Goal: Task Accomplishment & Management: Complete application form

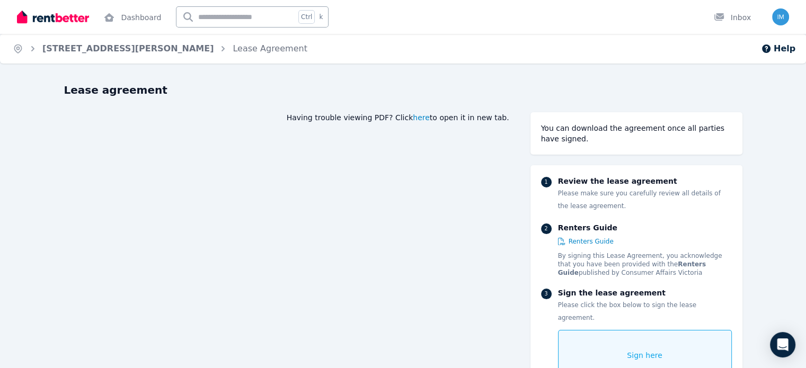
click at [430, 119] on span "here" at bounding box center [421, 117] width 17 height 11
click at [663, 350] on span "Sign here" at bounding box center [645, 355] width 36 height 11
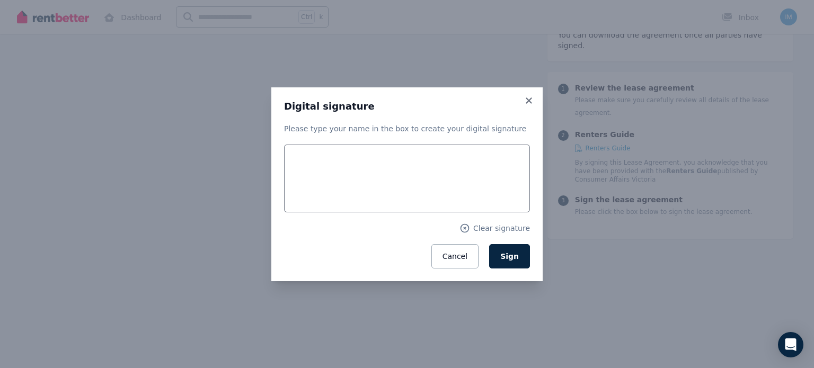
scroll to position [129, 0]
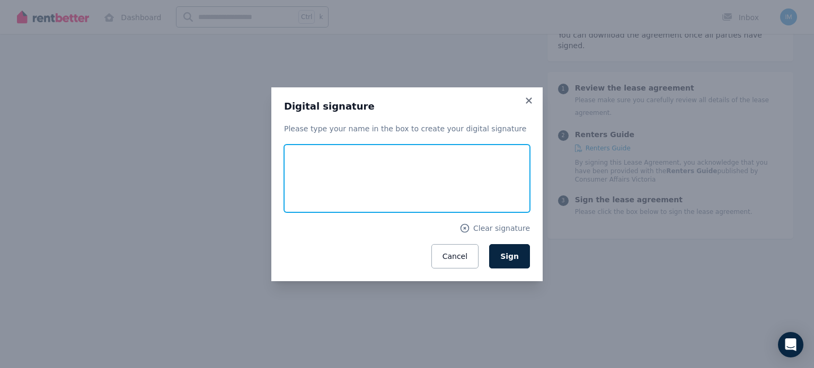
click at [348, 171] on input "text" at bounding box center [407, 179] width 246 height 68
type input "*"
type input "**********"
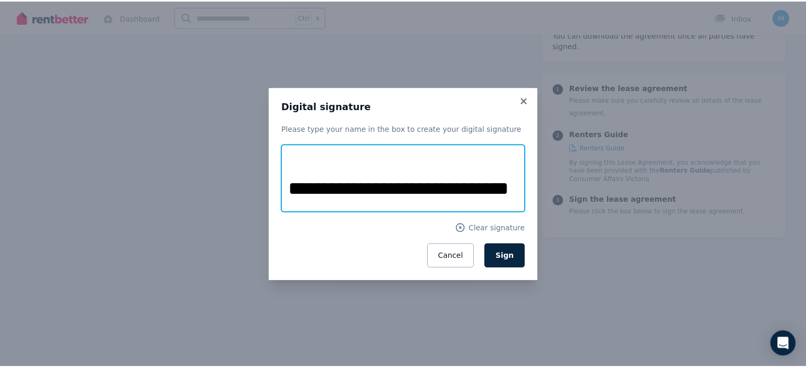
scroll to position [0, 0]
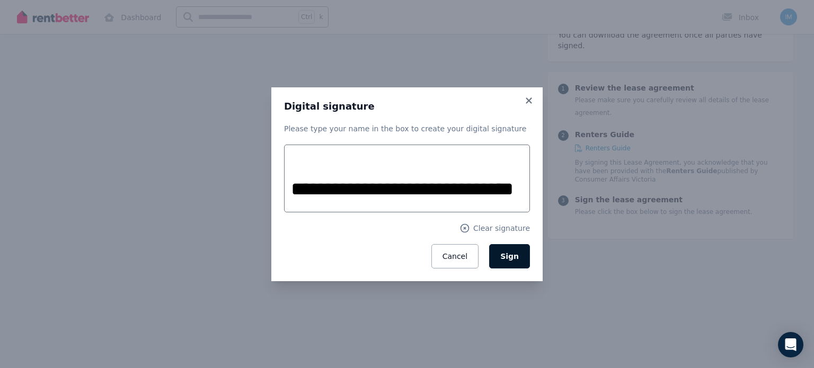
click at [513, 259] on span "Sign" at bounding box center [509, 256] width 19 height 8
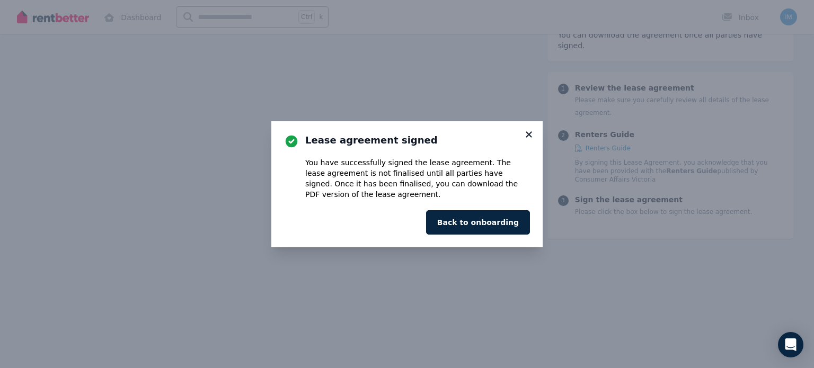
click at [530, 135] on icon at bounding box center [529, 134] width 6 height 6
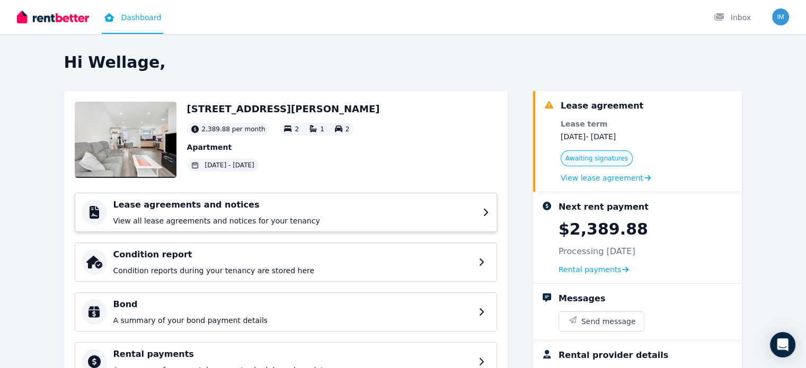
click at [357, 218] on p "View all lease agreements and notices for your tenancy" at bounding box center [294, 221] width 363 height 11
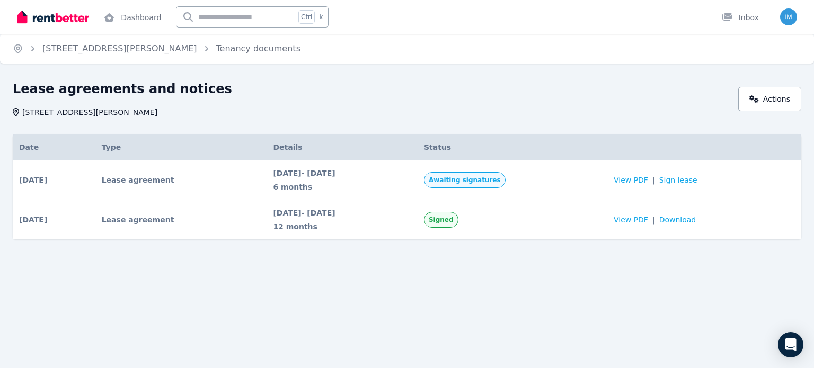
click at [641, 222] on span "View PDF" at bounding box center [631, 220] width 34 height 11
click at [636, 286] on div "Home 16/82 Atherton Rd, Oakleigh Tenancy documents Lease agreements and notices…" at bounding box center [407, 184] width 814 height 368
click at [648, 218] on span "View PDF" at bounding box center [631, 220] width 34 height 11
